Goal: Transaction & Acquisition: Purchase product/service

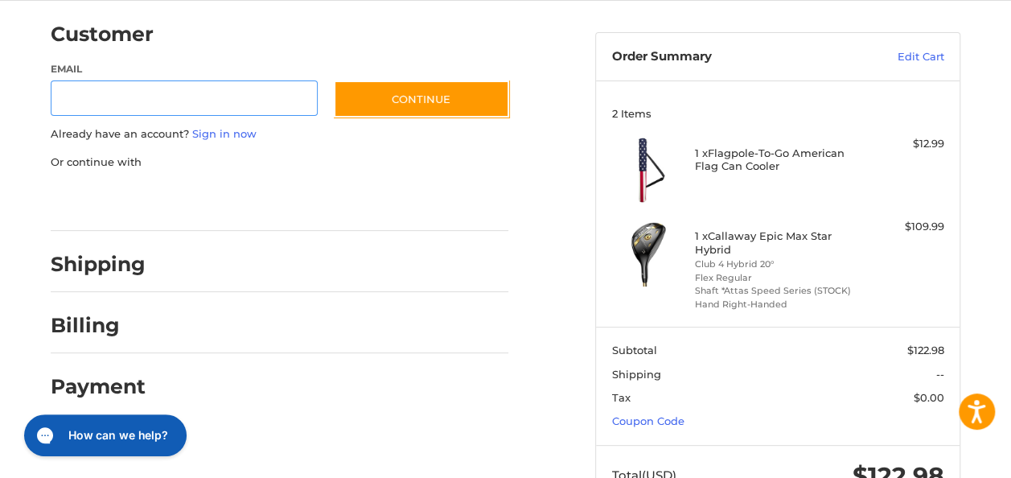
scroll to position [184, 0]
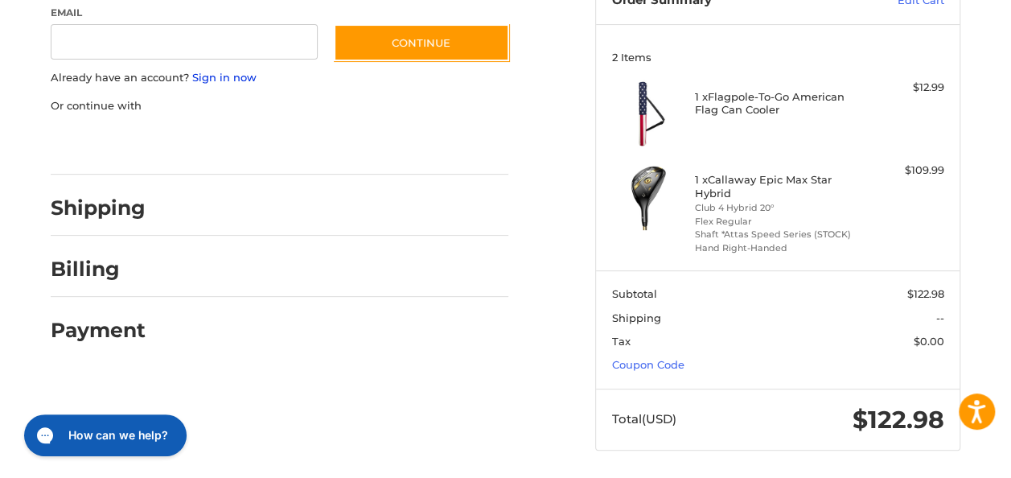
click at [226, 76] on link "Sign in now" at bounding box center [224, 77] width 64 height 13
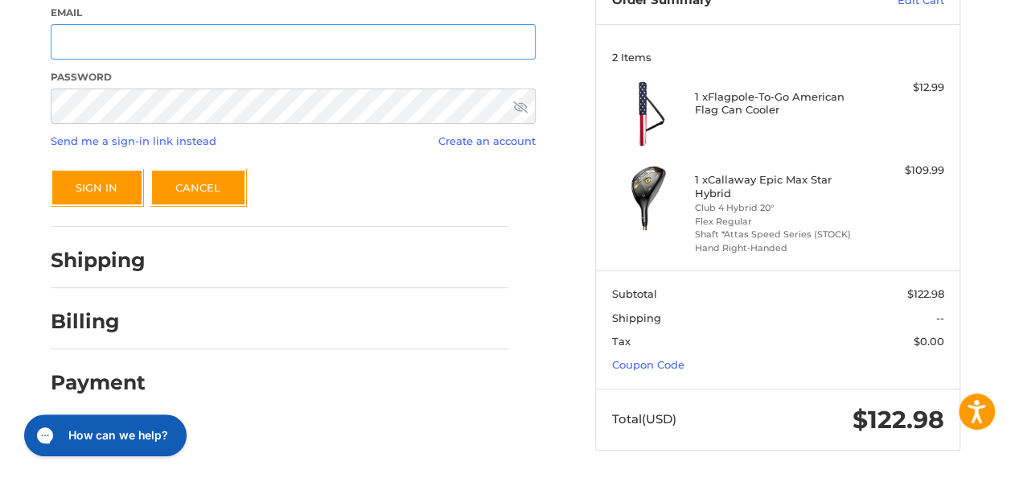
type input "**********"
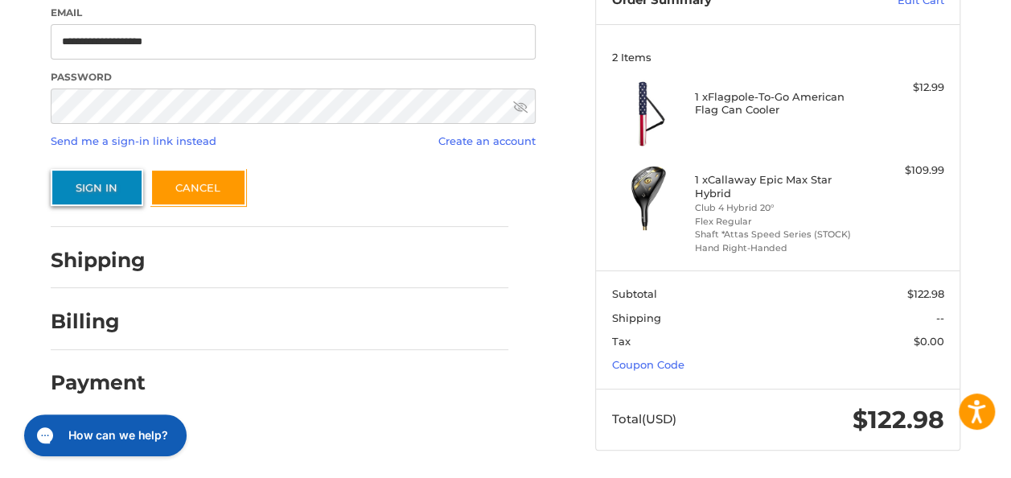
click at [114, 191] on button "Sign In" at bounding box center [97, 187] width 92 height 37
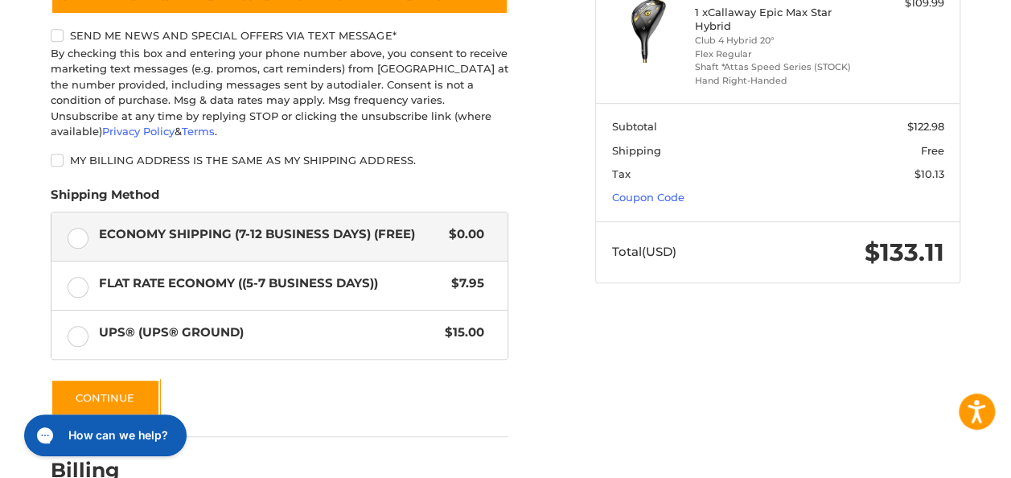
scroll to position [353, 0]
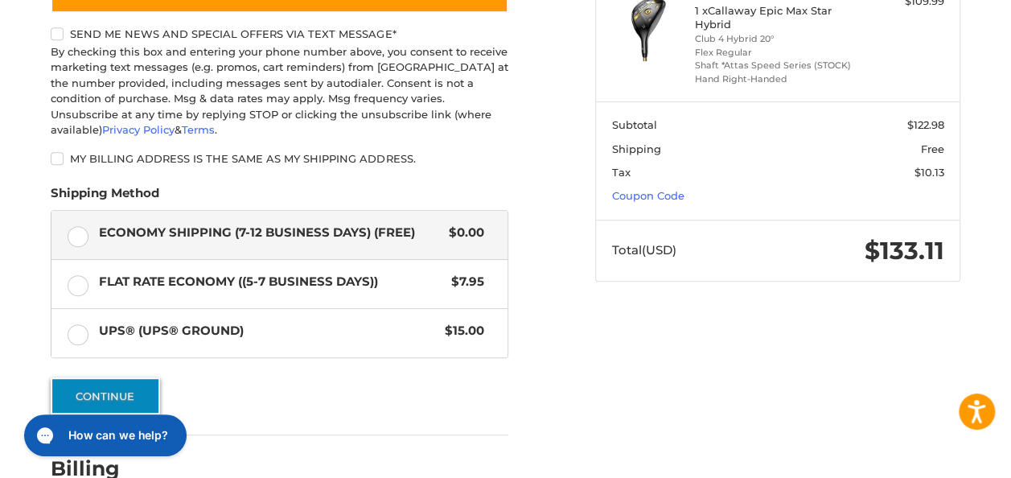
click at [127, 386] on button "Continue" at bounding box center [105, 395] width 109 height 37
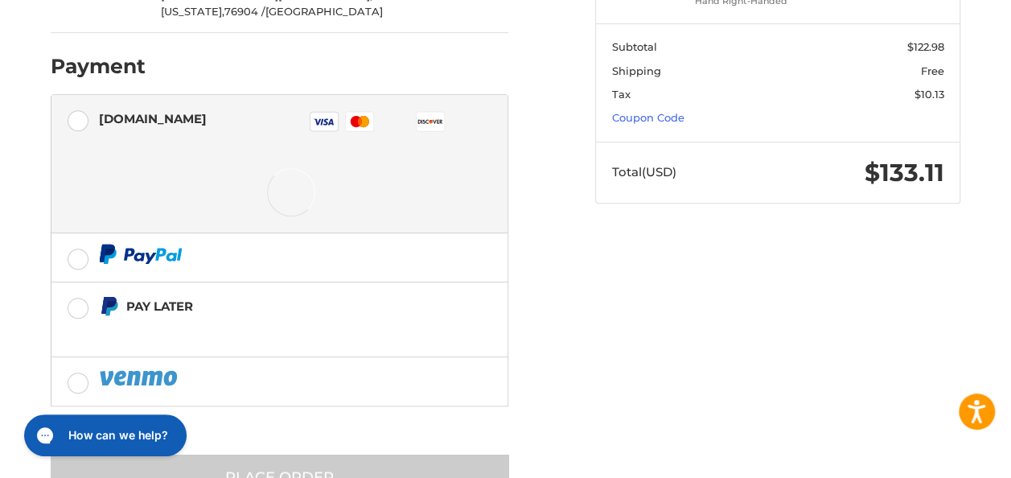
scroll to position [457, 0]
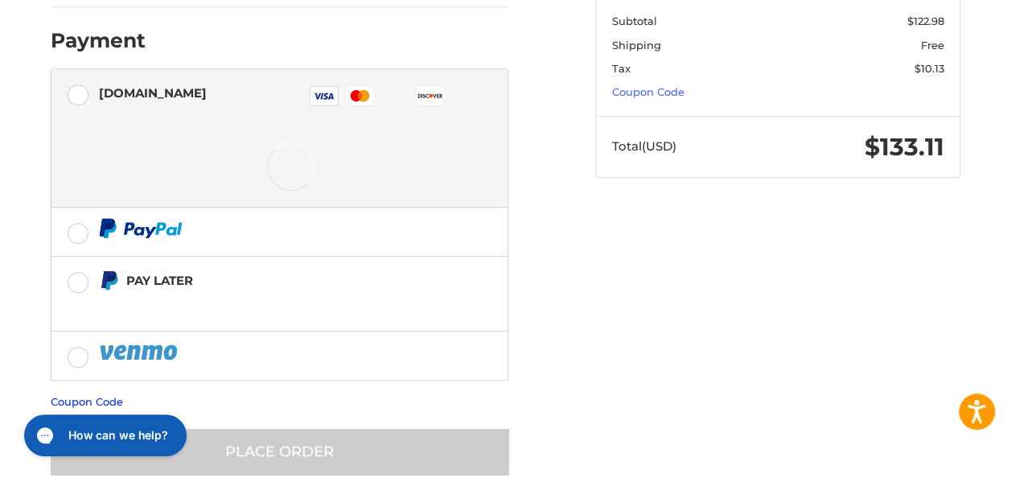
click at [109, 395] on link "Coupon Code" at bounding box center [87, 401] width 72 height 13
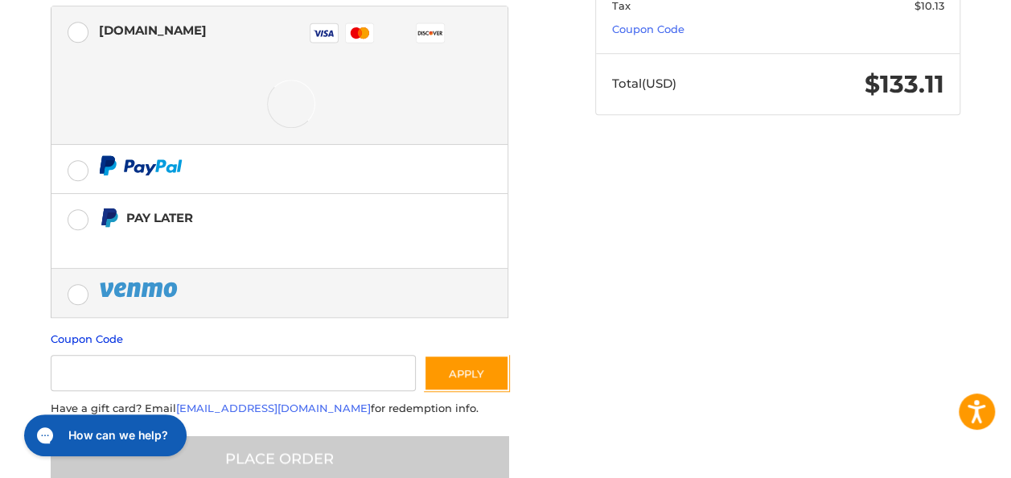
scroll to position [526, 0]
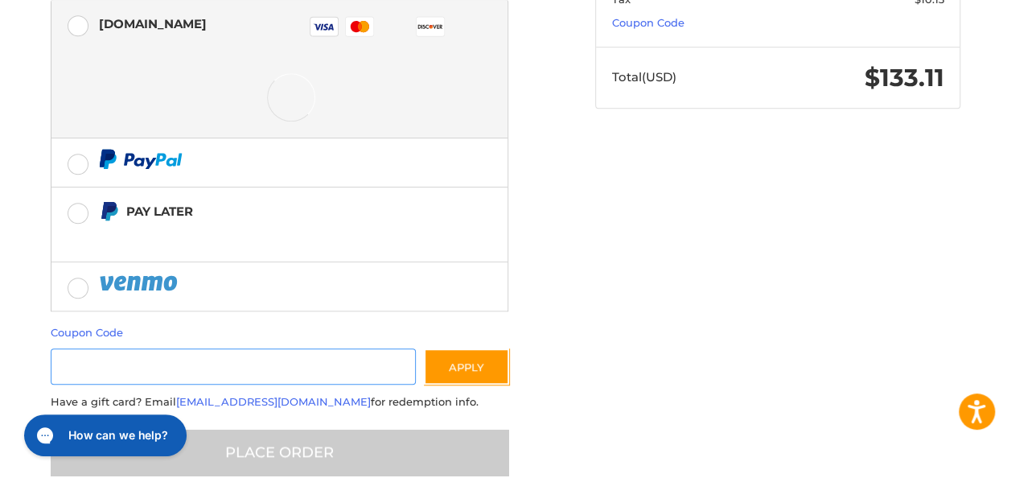
click at [244, 348] on input "Gift Certificate or Coupon Code" at bounding box center [233, 366] width 365 height 36
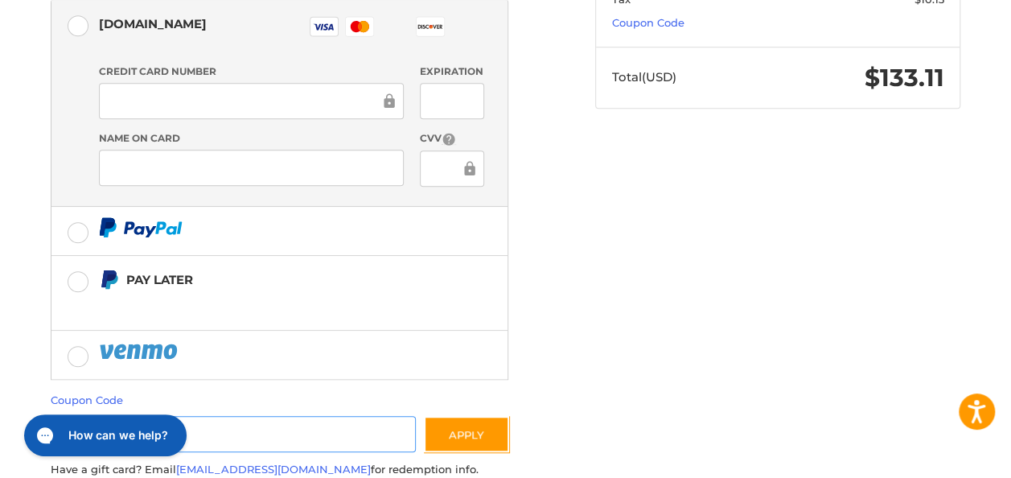
drag, startPoint x: 244, startPoint y: 338, endPoint x: 227, endPoint y: 390, distance: 55.2
paste input "*********"
type input "*********"
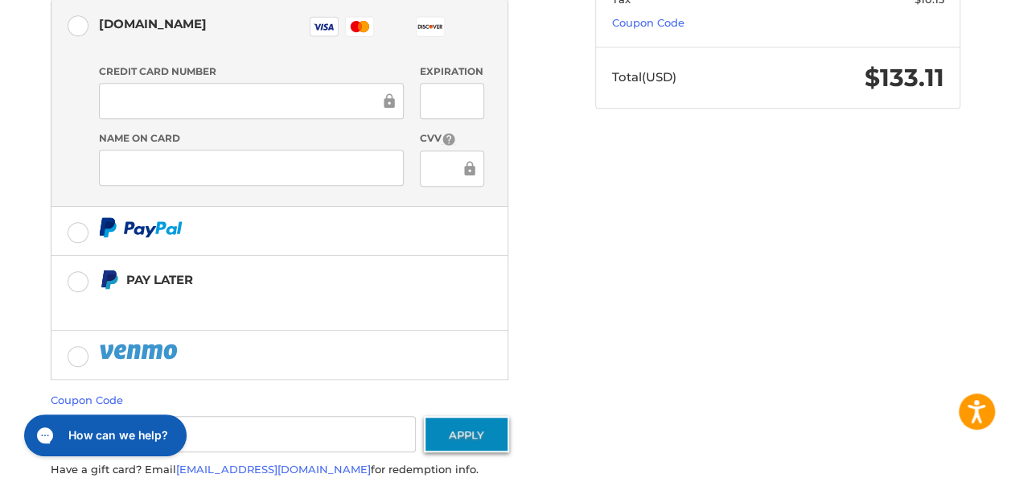
click at [500, 416] on button "Apply" at bounding box center [466, 434] width 85 height 36
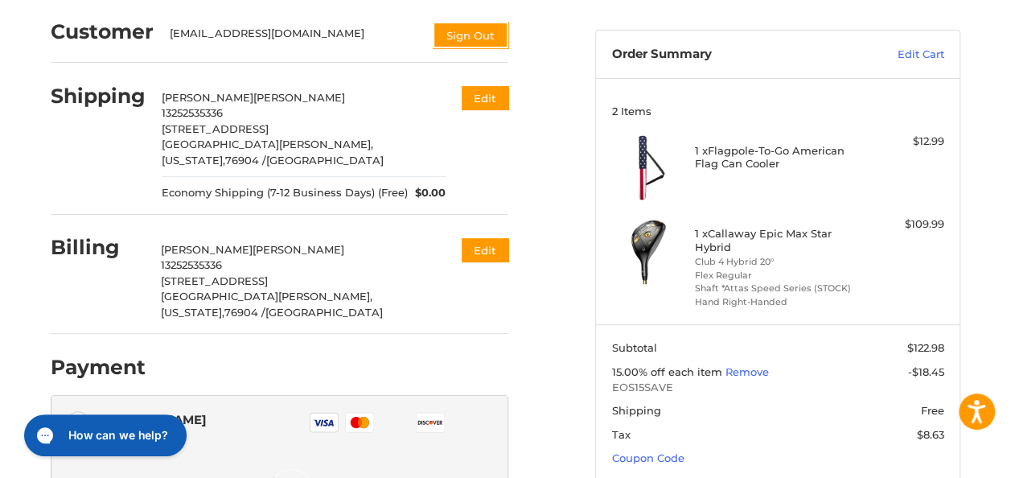
scroll to position [125, 0]
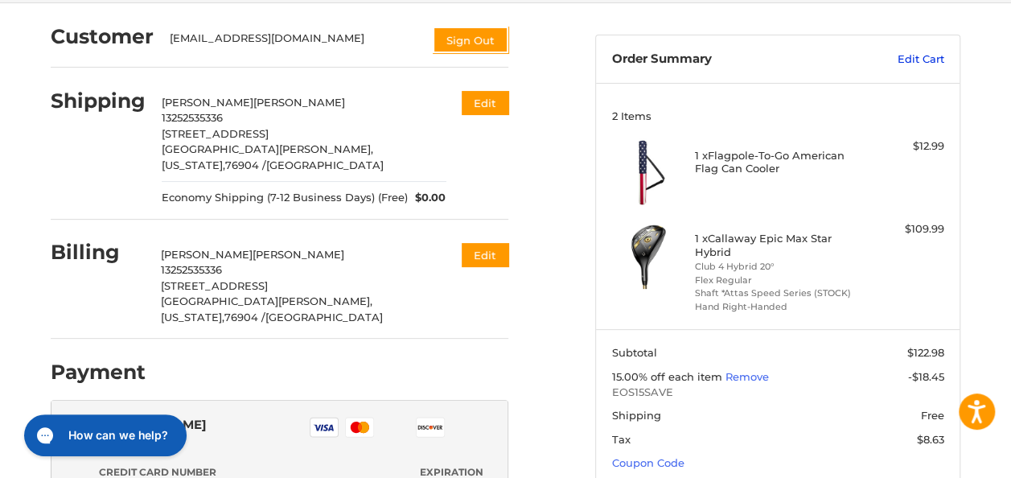
click at [920, 62] on link "Edit Cart" at bounding box center [891, 59] width 106 height 16
